Goal: Information Seeking & Learning: Learn about a topic

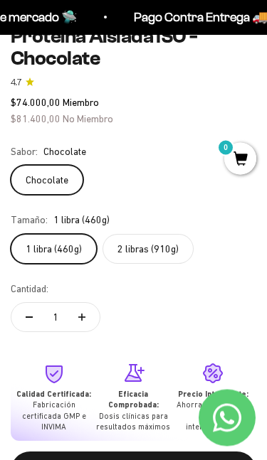
click at [48, 379] on div at bounding box center [53, 376] width 75 height 27
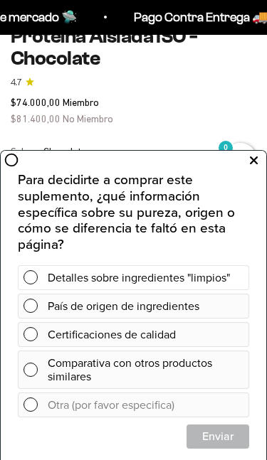
click at [29, 273] on span at bounding box center [30, 277] width 14 height 14
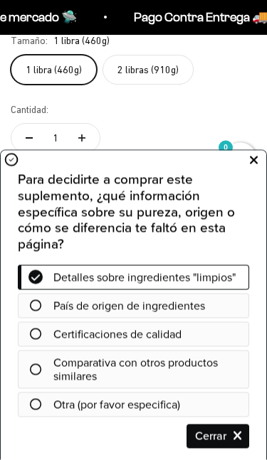
scroll to position [538, 0]
click at [253, 157] on icon at bounding box center [254, 161] width 8 height 18
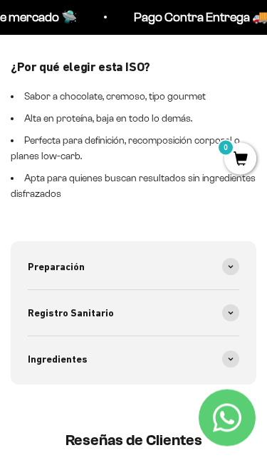
scroll to position [1220, 0]
click at [225, 258] on span at bounding box center [230, 266] width 17 height 17
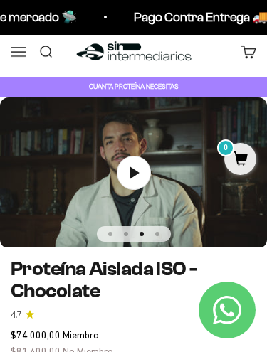
scroll to position [6, 0]
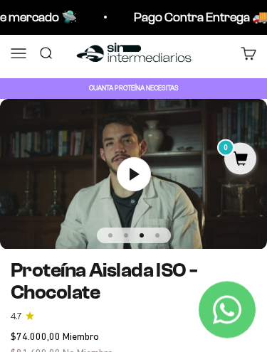
click at [14, 51] on button "Menú" at bounding box center [19, 54] width 16 height 16
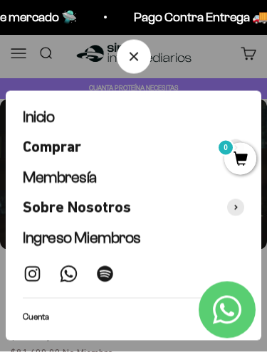
scroll to position [7, 0]
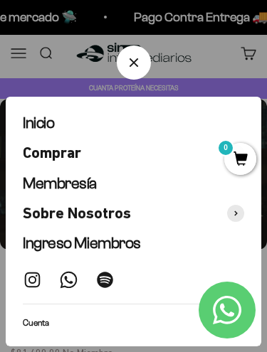
click at [24, 126] on span "Inicio" at bounding box center [38, 123] width 31 height 18
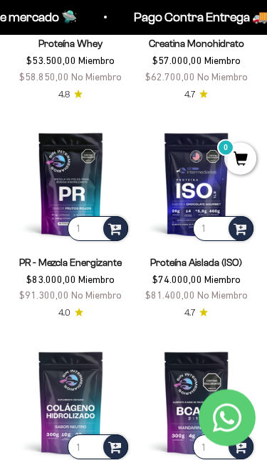
scroll to position [686, 0]
click at [45, 162] on img at bounding box center [71, 184] width 120 height 120
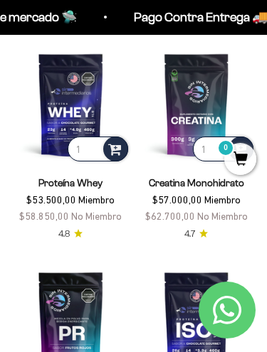
scroll to position [530, 0]
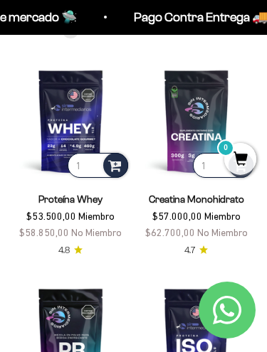
click at [162, 199] on link "Creatina Monohidrato" at bounding box center [196, 199] width 95 height 11
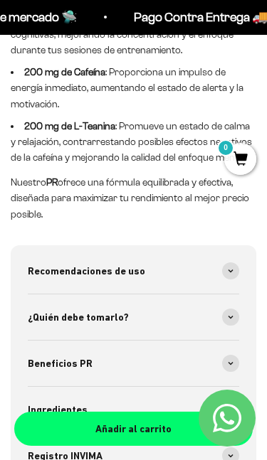
scroll to position [996, 0]
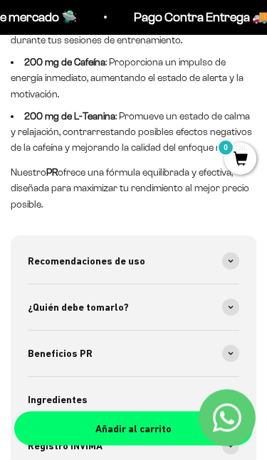
click at [51, 239] on div "Recomendaciones de uso" at bounding box center [133, 262] width 211 height 46
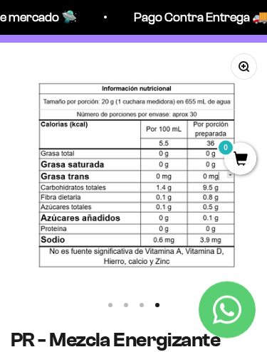
scroll to position [21, 0]
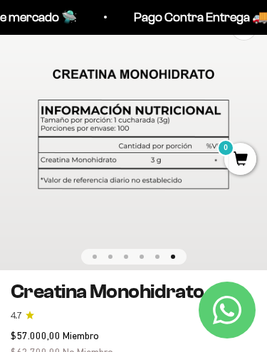
scroll to position [0, 1341]
